Goal: Information Seeking & Learning: Learn about a topic

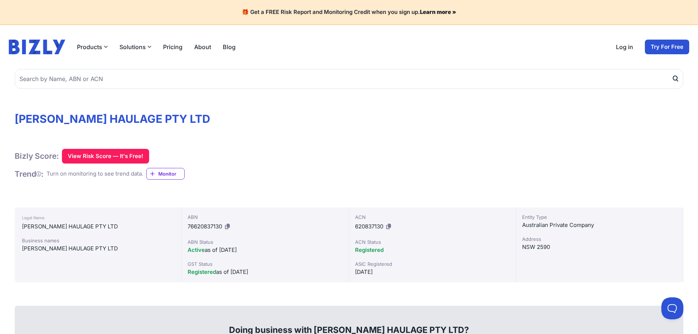
click at [112, 122] on h1 "[PERSON_NAME] HAULAGE PTY LTD" at bounding box center [349, 118] width 669 height 13
click at [112, 121] on h1 "[PERSON_NAME] HAULAGE PTY LTD" at bounding box center [349, 118] width 669 height 13
click at [112, 121] on h1 "WHILLOCK HAULAGE PTY LTD" at bounding box center [349, 118] width 669 height 13
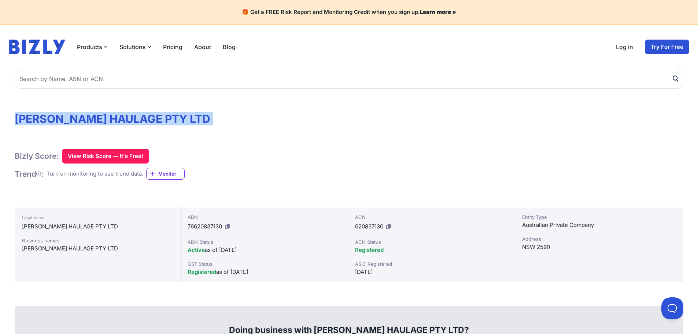
click at [112, 121] on h1 "WHILLOCK HAULAGE PTY LTD" at bounding box center [349, 118] width 669 height 13
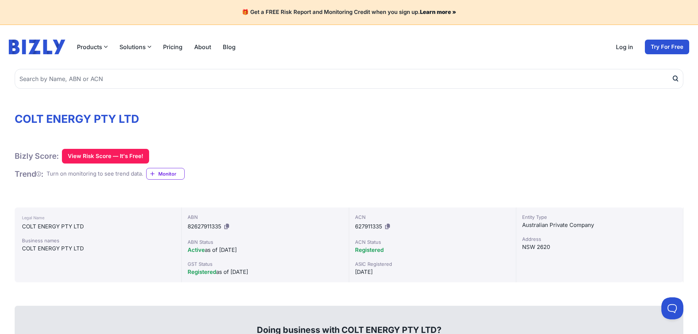
click at [112, 120] on h1 "COLT ENERGY PTY LTD" at bounding box center [349, 118] width 669 height 13
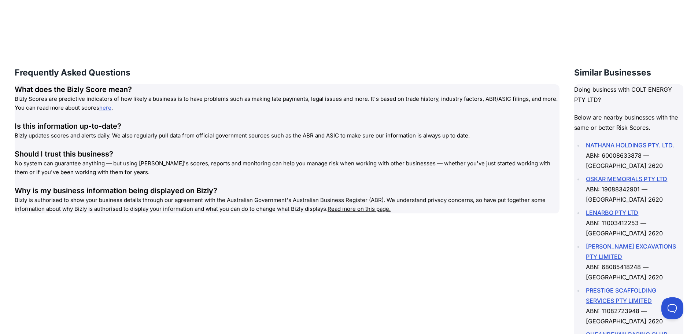
scroll to position [990, 0]
